Goal: Task Accomplishment & Management: Use online tool/utility

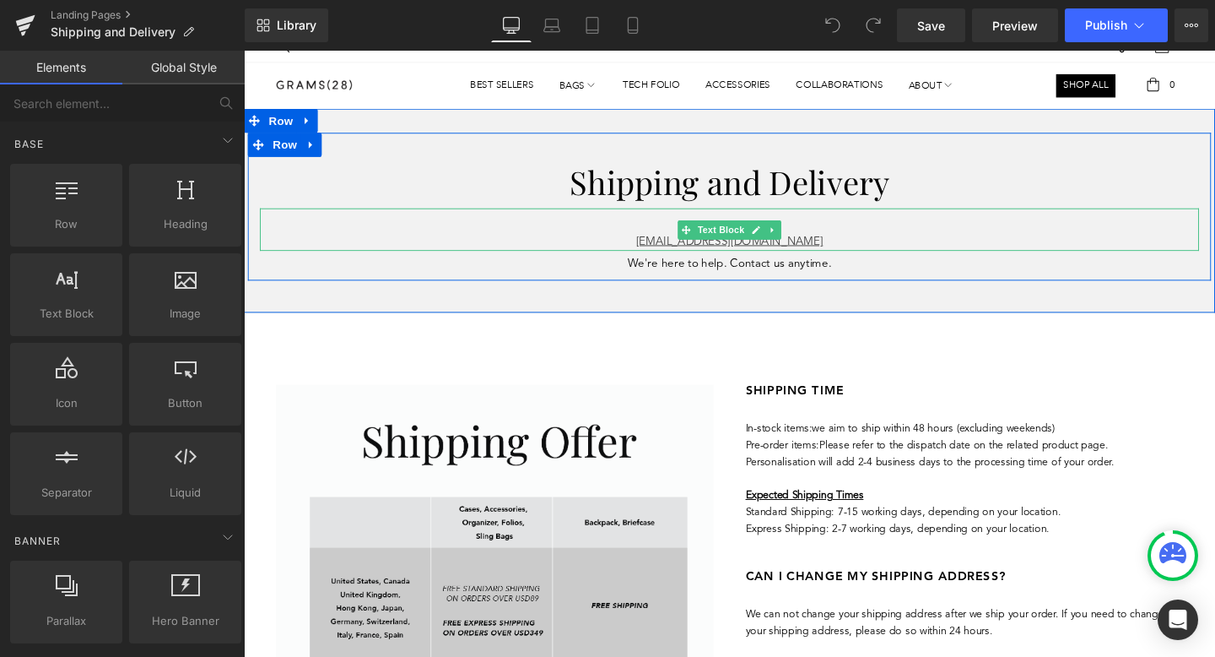
scroll to position [116, 0]
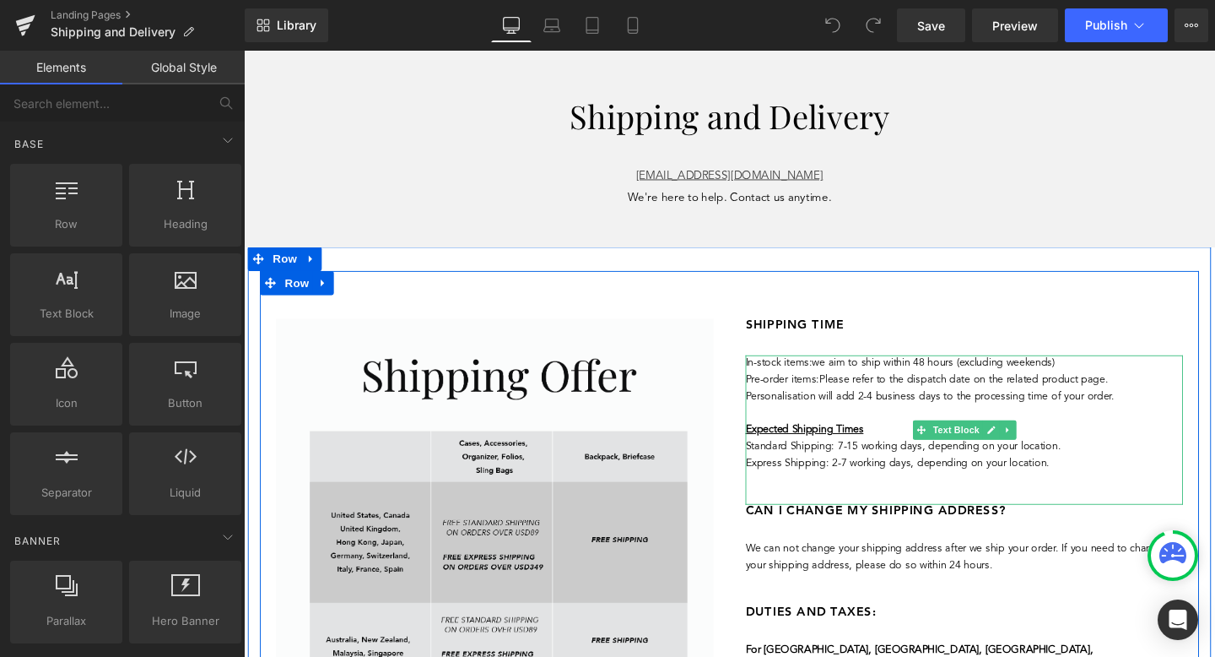
click at [1095, 482] on p "Express Shipping: 2-7 working days, depending on your location." at bounding box center [1001, 485] width 460 height 18
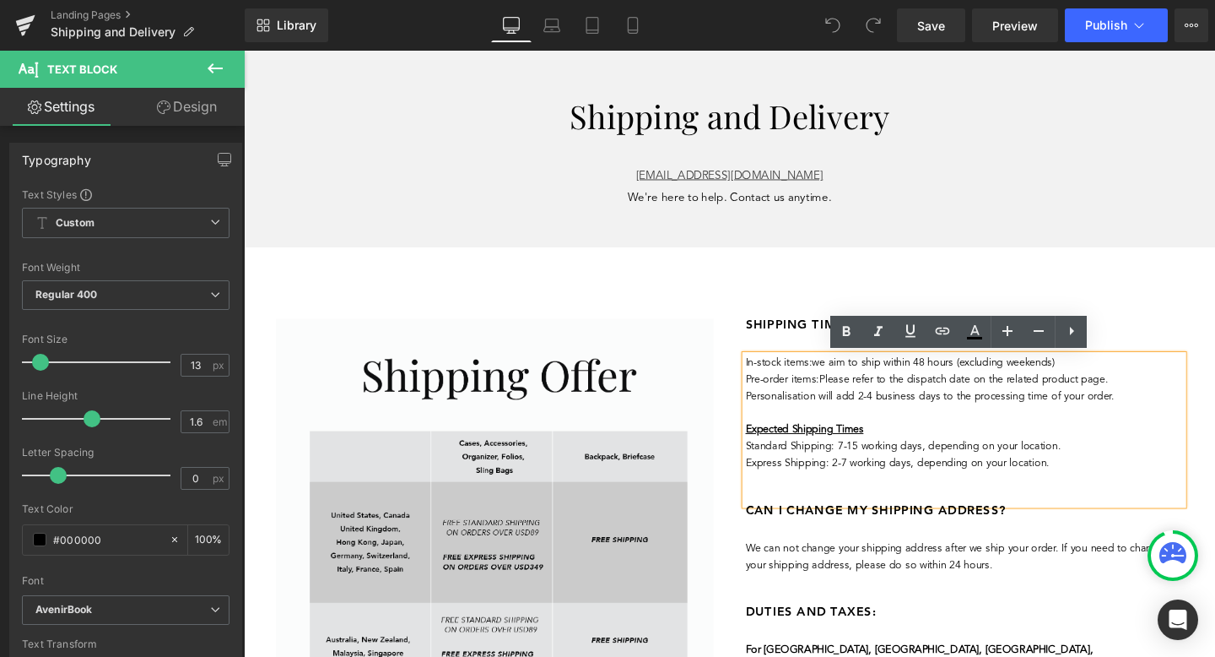
drag, startPoint x: 1095, startPoint y: 483, endPoint x: 770, endPoint y: 380, distance: 340.9
click at [771, 380] on div "In-stock items: we aim to ship within 48 hours (excluding weekends) Pre-order i…" at bounding box center [1001, 449] width 460 height 157
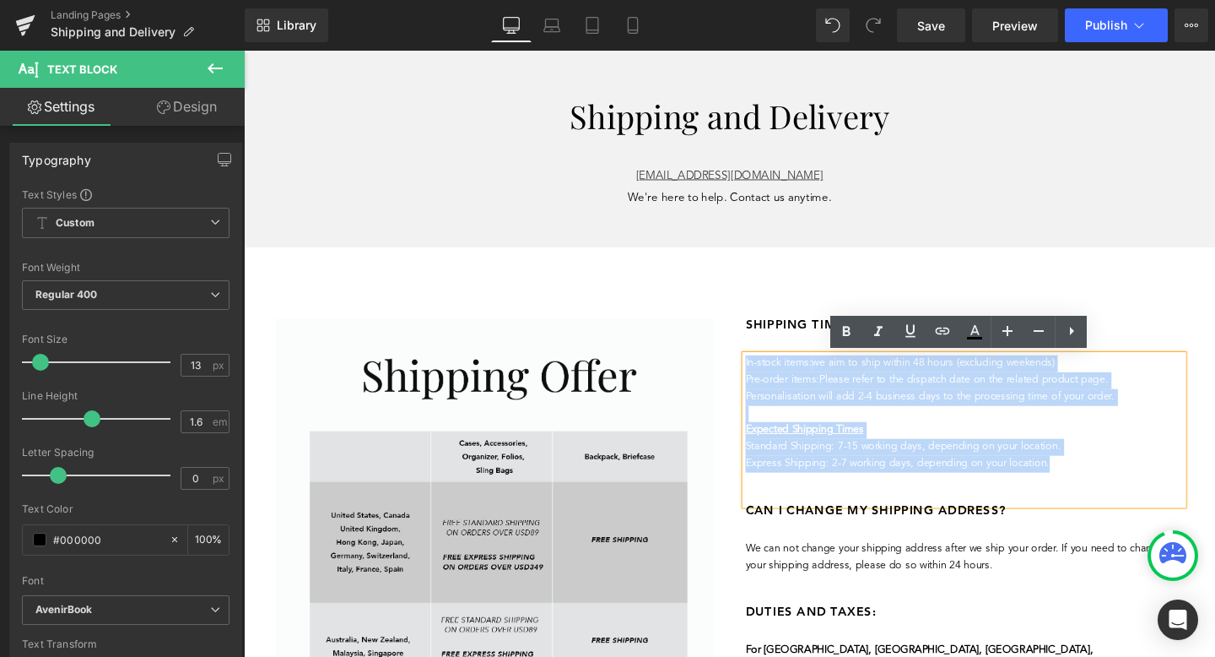
drag, startPoint x: 1098, startPoint y: 490, endPoint x: 772, endPoint y: 378, distance: 344.3
click at [772, 378] on div "In-stock items: we aim to ship within 48 hours (excluding weekends) Pre-order i…" at bounding box center [1001, 449] width 460 height 157
copy div "In-stock items: we aim to ship within 48 hours (excluding weekends) Pre-order i…"
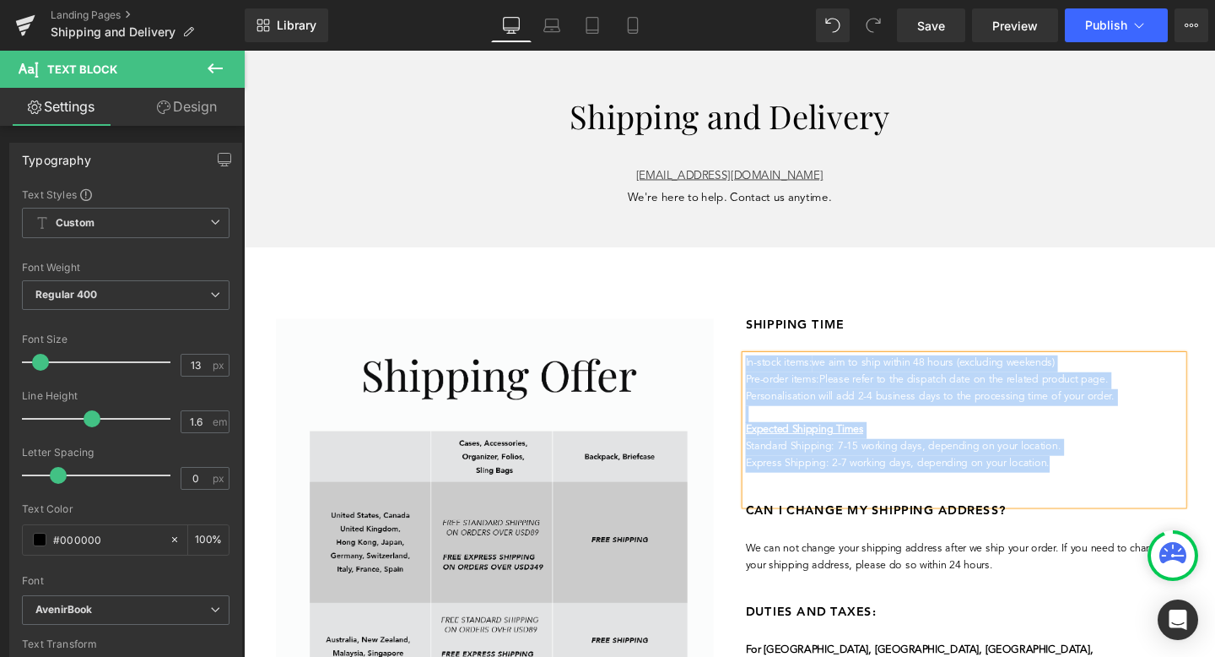
click at [982, 455] on p "Expected Shipping Times" at bounding box center [1001, 450] width 460 height 18
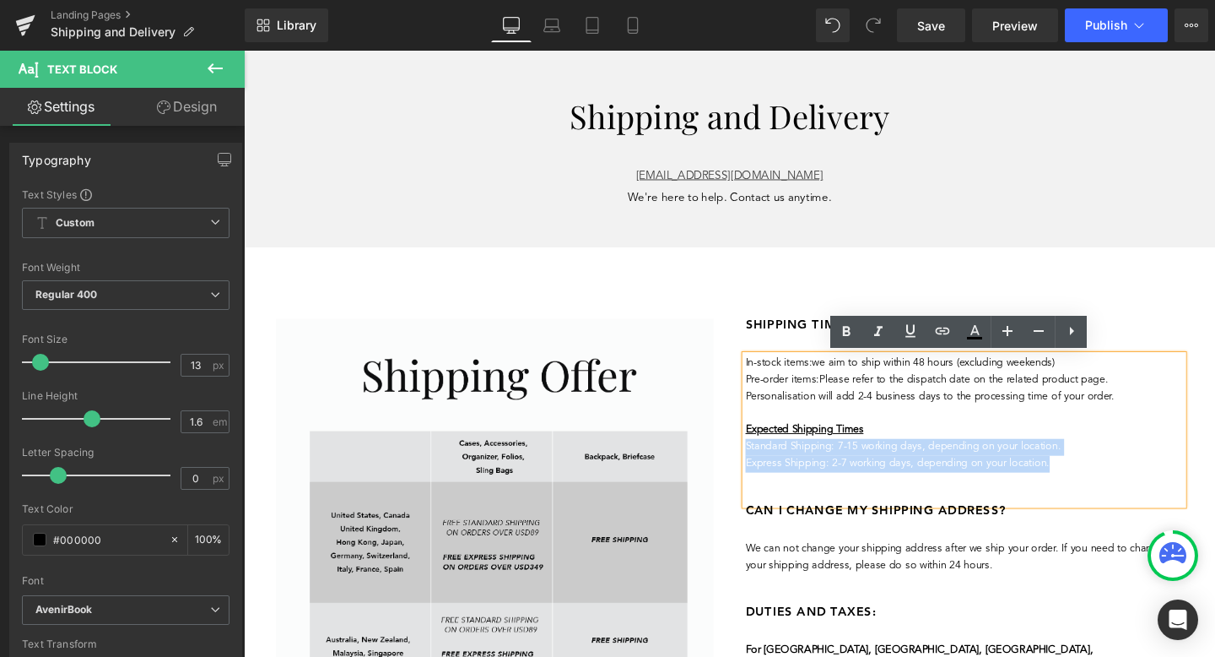
drag, startPoint x: 1096, startPoint y: 484, endPoint x: 773, endPoint y: 471, distance: 322.7
click at [773, 471] on div "In-stock items: we aim to ship within 48 hours (excluding weekends) Pre-order i…" at bounding box center [1001, 449] width 460 height 157
copy div "Standard Shipping: 7-15 working days, depending on your location. Express Shipp…"
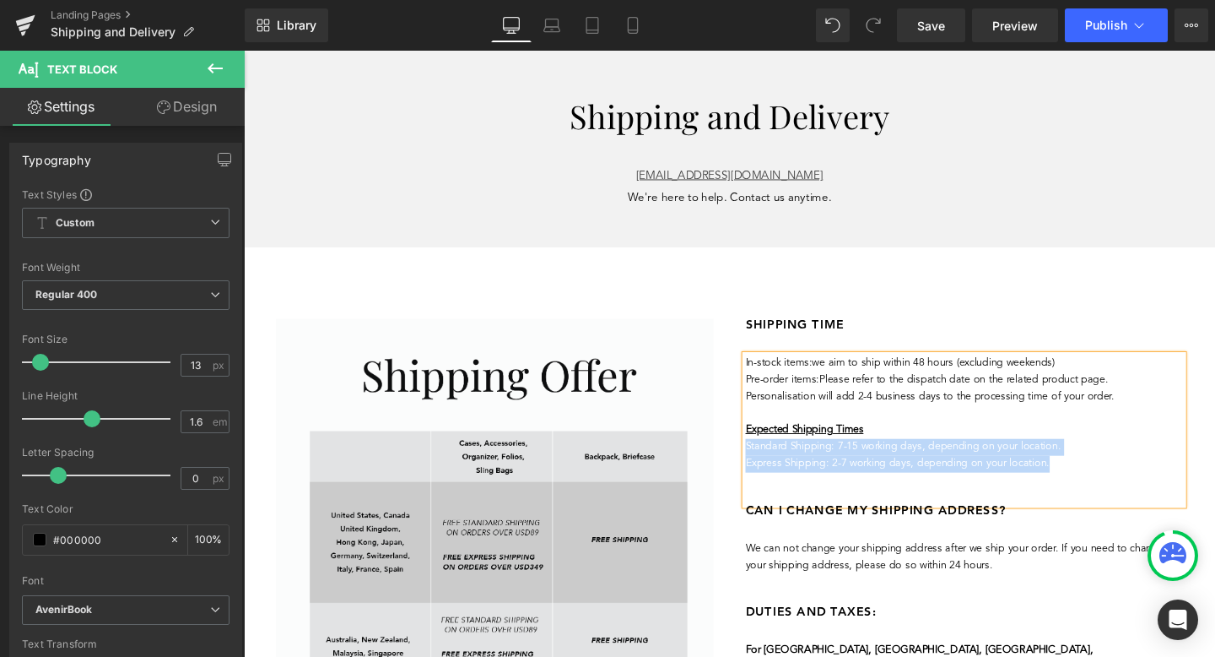
click at [1096, 466] on p "Standard Shipping: 7-15 working days, depending on your location." at bounding box center [1001, 467] width 460 height 18
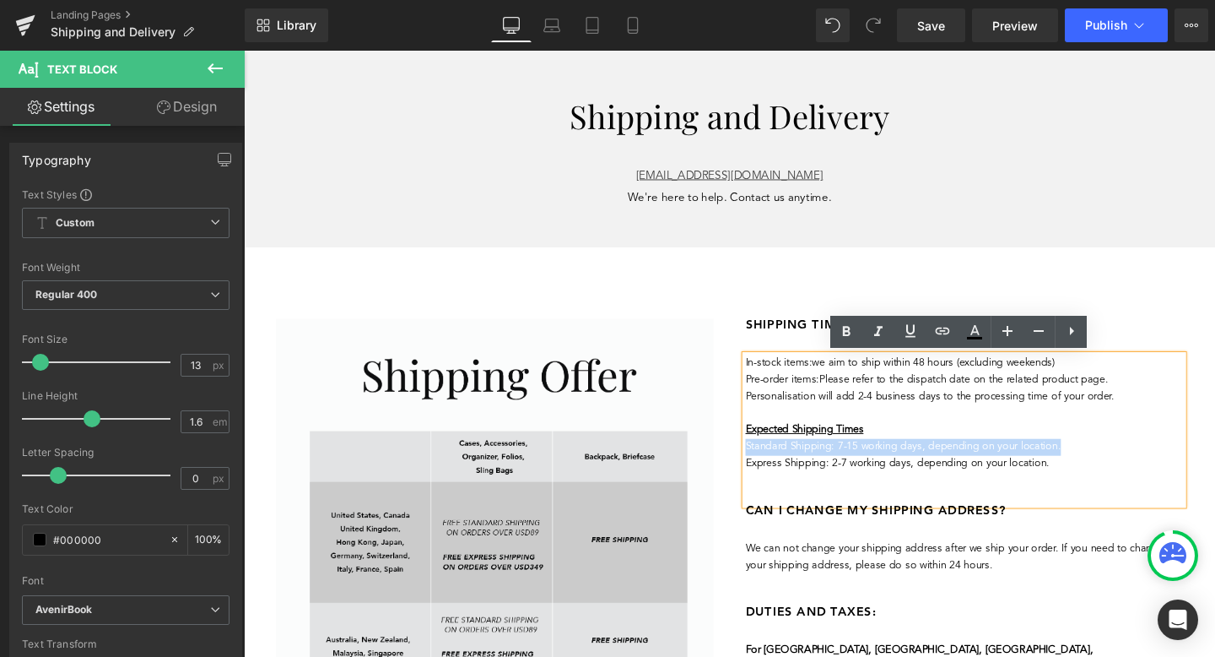
drag, startPoint x: 1102, startPoint y: 468, endPoint x: 771, endPoint y: 468, distance: 330.9
click at [771, 468] on p "Standard Shipping: 7-15 working days, depending on your location." at bounding box center [1001, 467] width 460 height 18
copy p "Standard Shipping: 7-15 working days, depending on your location."
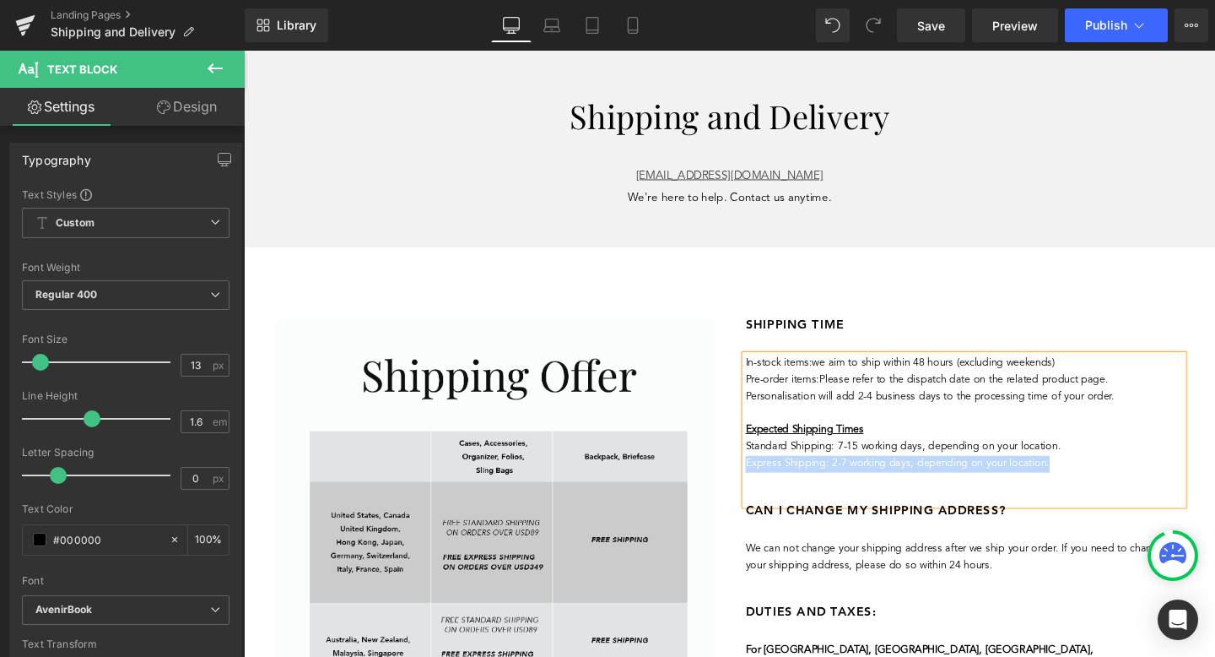
drag, startPoint x: 1096, startPoint y: 485, endPoint x: 771, endPoint y: 477, distance: 324.2
click at [771, 477] on p "Express Shipping: 2-7 working days, depending on your location." at bounding box center [1001, 485] width 460 height 18
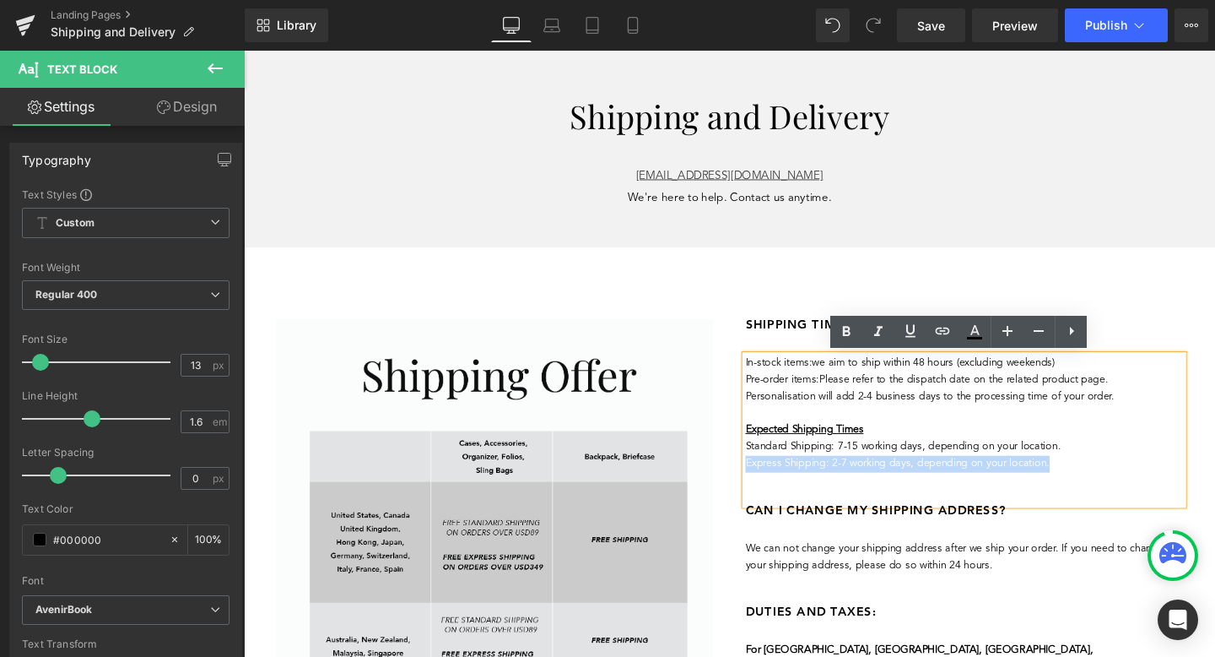
copy p "Express Shipping: 2-7 working days, depending on your location."
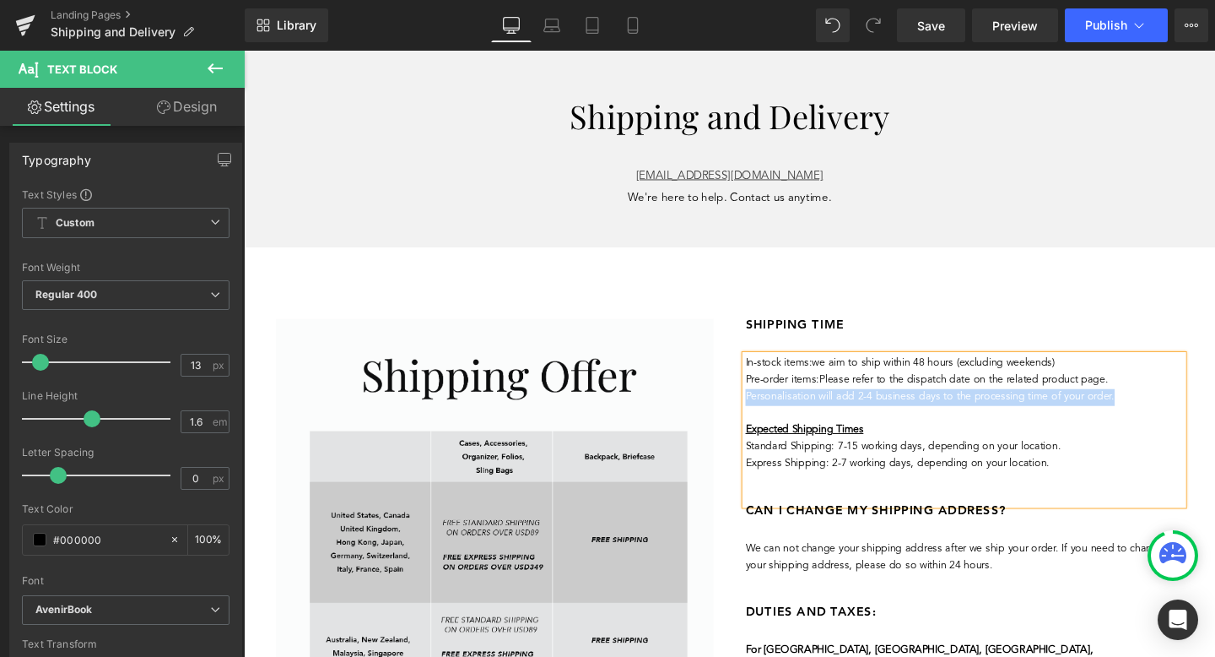
drag, startPoint x: 1151, startPoint y: 413, endPoint x: 773, endPoint y: 409, distance: 378.2
click at [773, 409] on p "Personalisation will add 2-4 business days to the processing time of your order." at bounding box center [1001, 415] width 460 height 18
copy p "Personalisation will add 2-4 business days to the processing time of your order."
click at [934, 417] on p "Personalisation will add 2-4 business days to the processing time of your order." at bounding box center [1001, 415] width 460 height 18
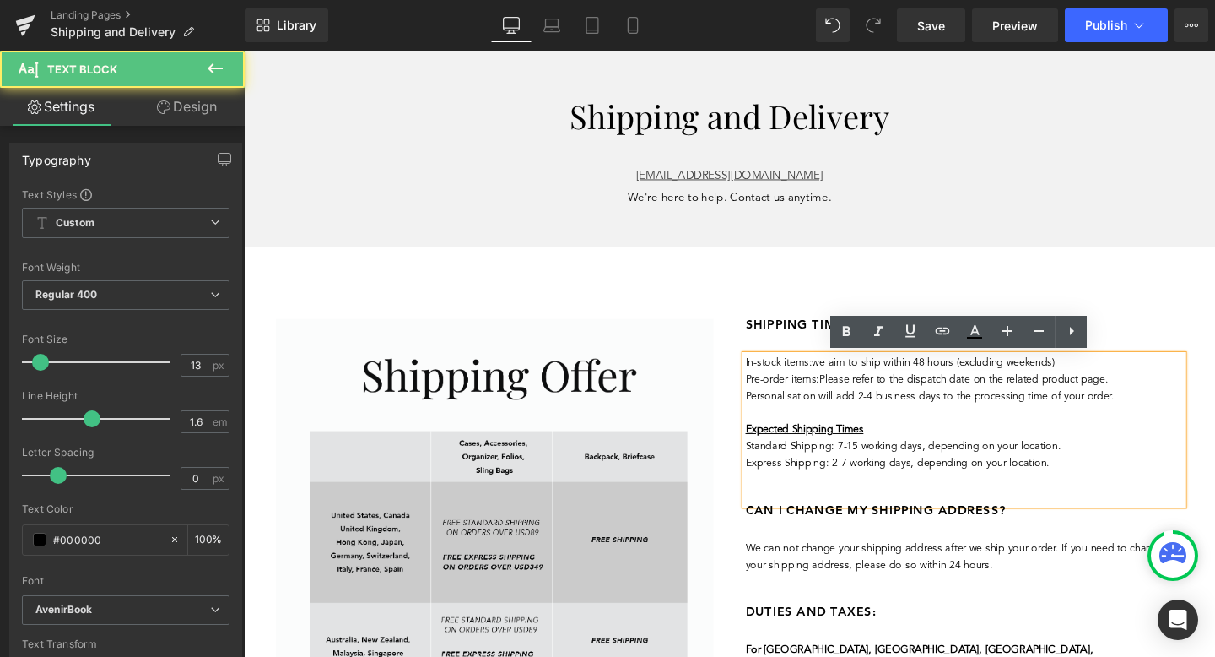
click at [934, 417] on p "Personalisation will add 2-4 business days to the processing time of your order." at bounding box center [1001, 415] width 460 height 18
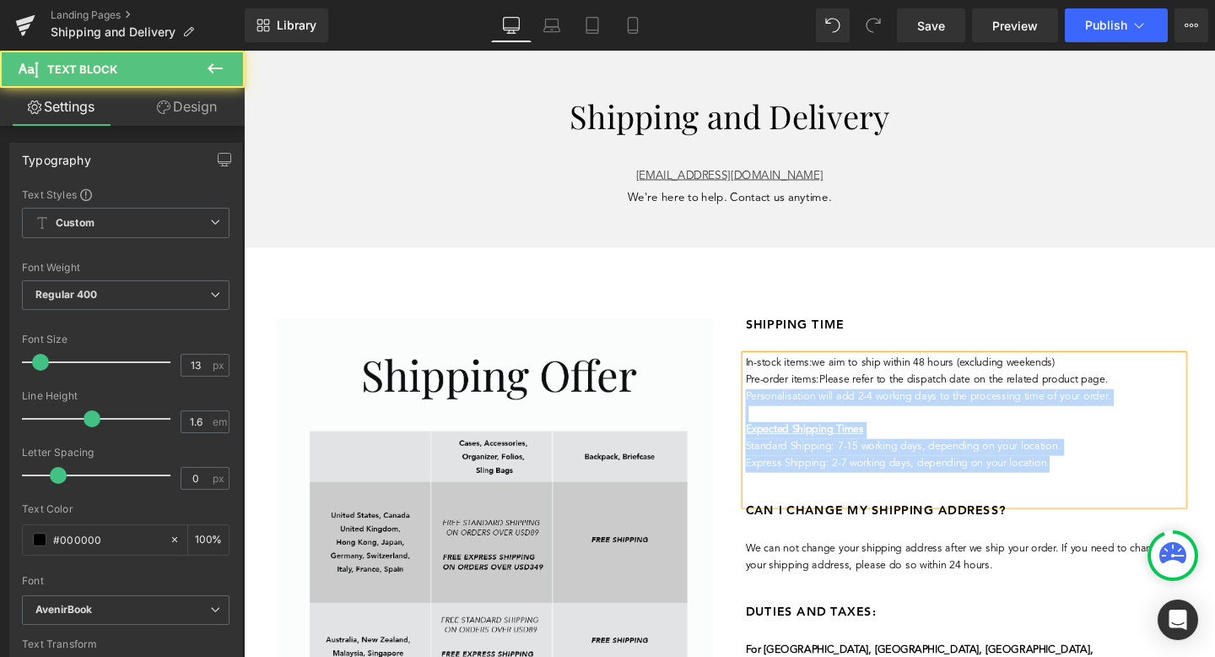
drag, startPoint x: 1161, startPoint y: 397, endPoint x: 768, endPoint y: 398, distance: 393.3
click at [771, 398] on div "In-stock items: we aim to ship within 48 hours (excluding weekends) Pre-order i…" at bounding box center [1001, 449] width 460 height 157
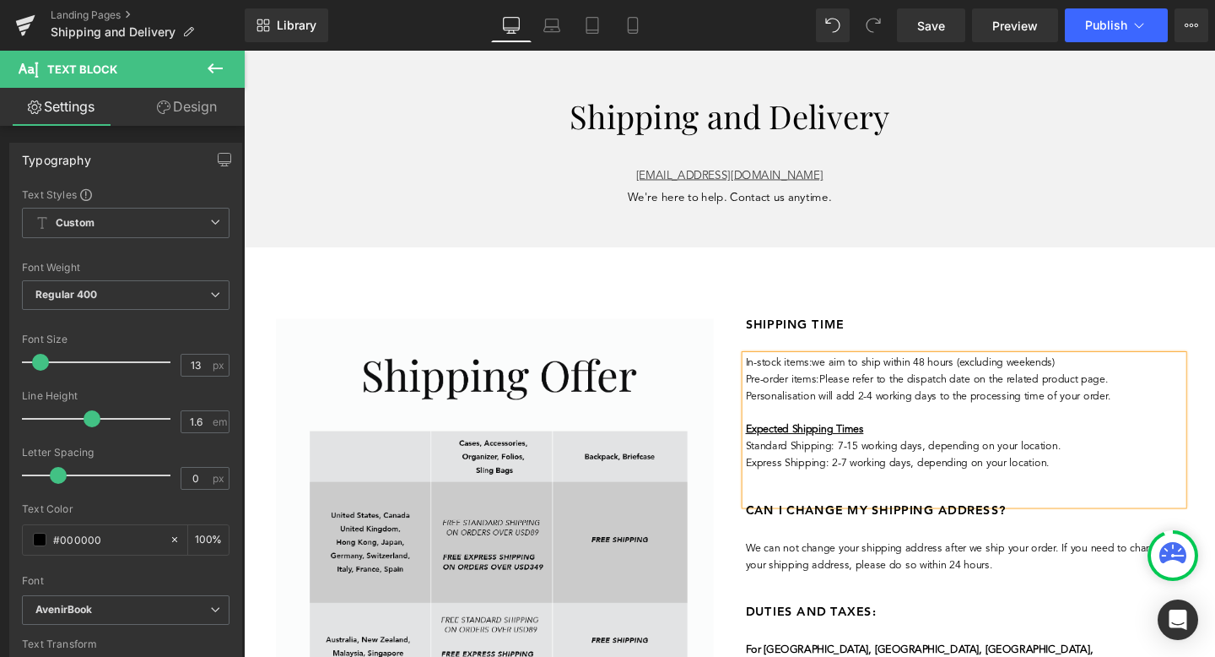
click at [1167, 395] on p "Pre-order items: Please refer to the dispatch date on the related product page." at bounding box center [1001, 397] width 460 height 18
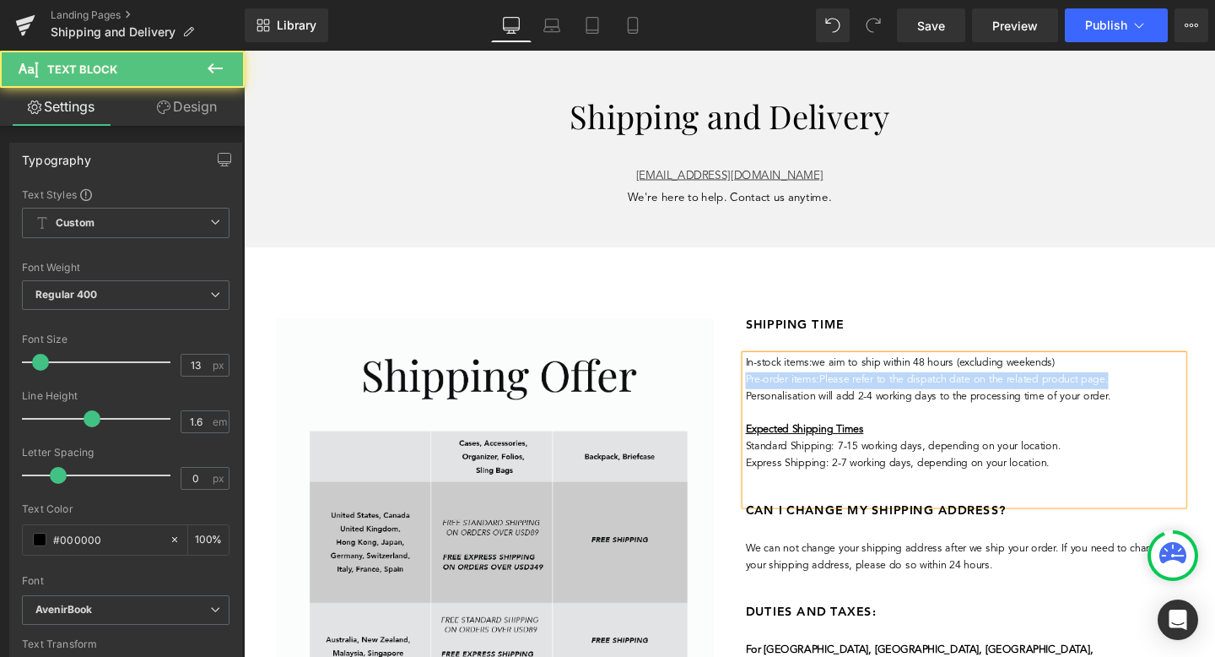
copy p "Pre-order items: Please refer to the dispatch date on the related product page."
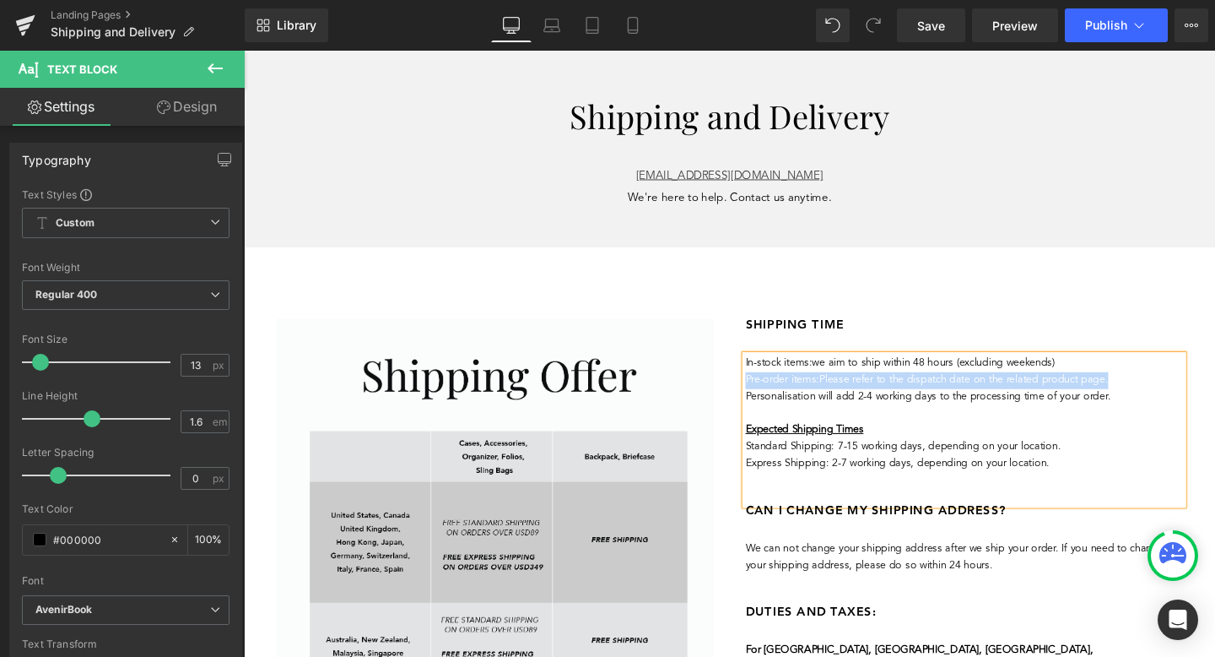
click at [1137, 382] on p "In-stock items: we aim to ship within 48 hours (excluding weekends)" at bounding box center [1001, 380] width 460 height 18
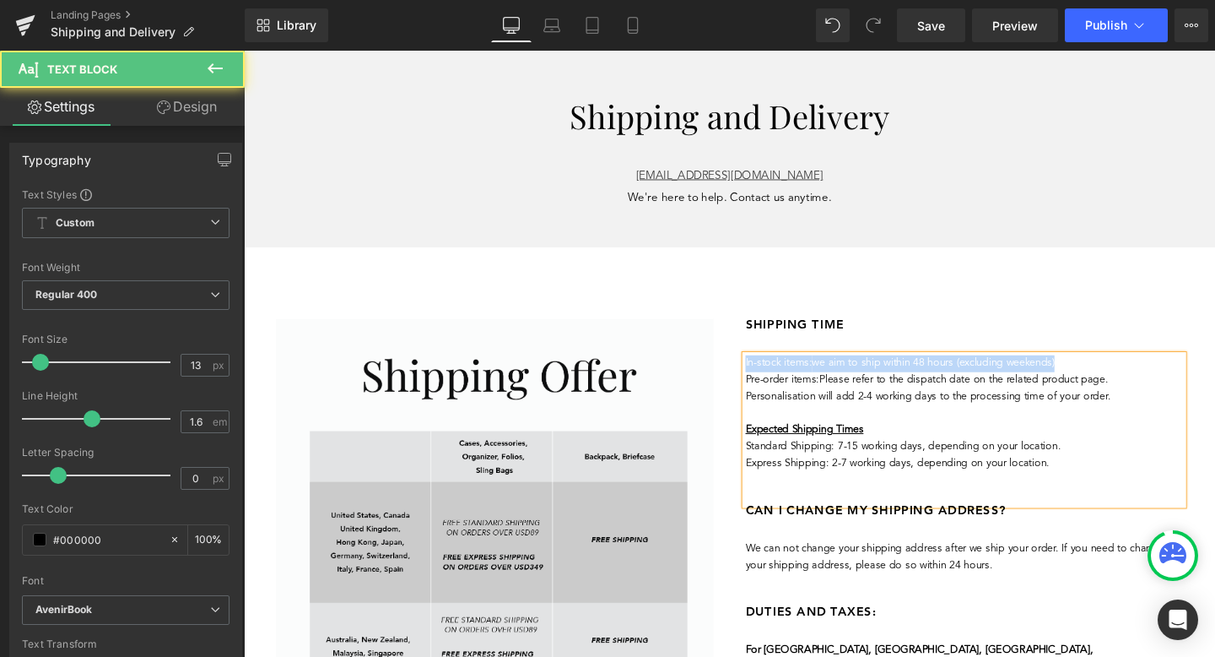
copy p "In-stock items: we aim to ship within 48 hours (excluding weekends)"
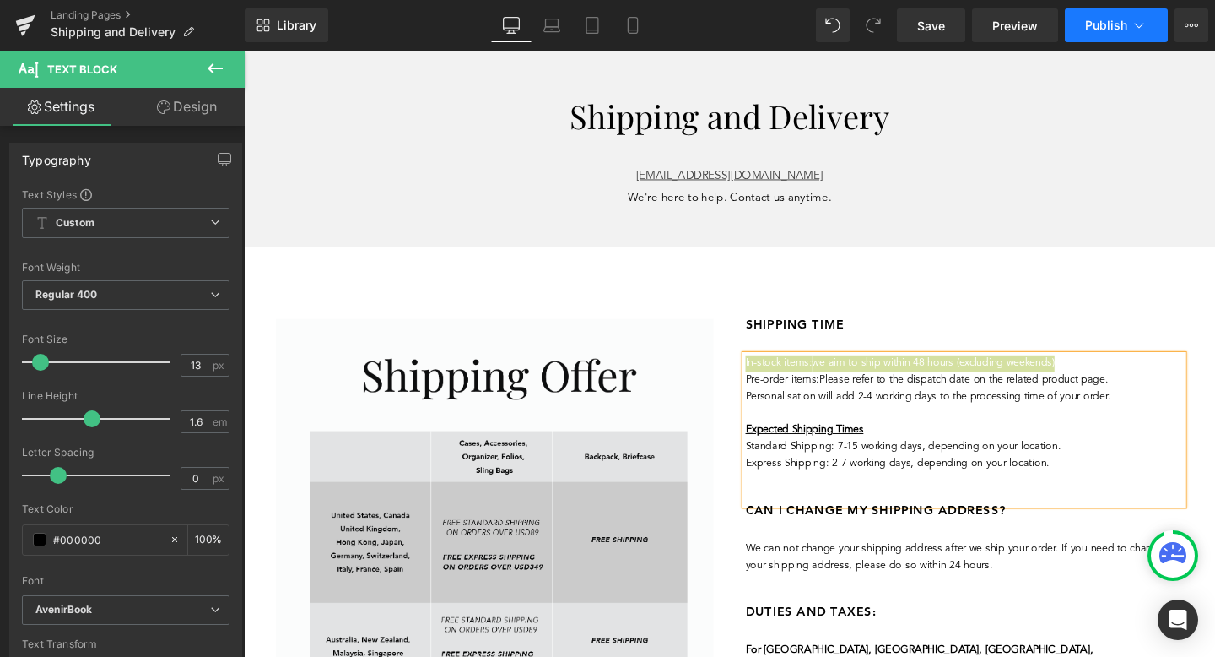
click at [1120, 33] on button "Publish" at bounding box center [1116, 25] width 103 height 34
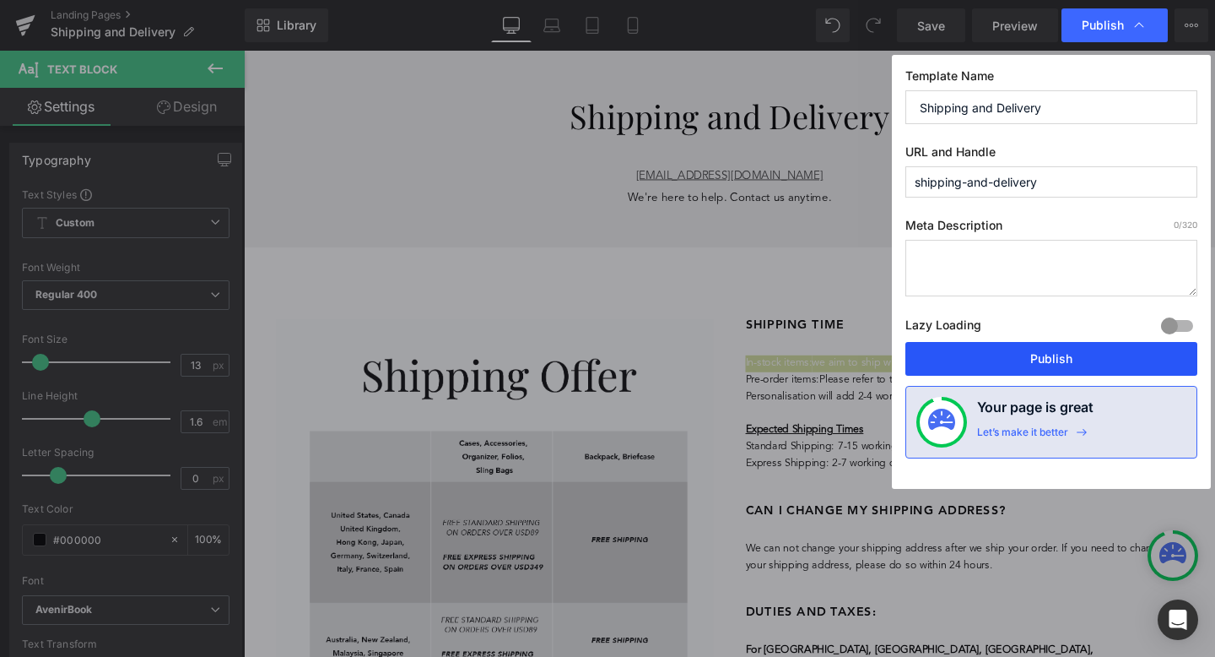
click at [997, 351] on button "Publish" at bounding box center [1052, 359] width 292 height 34
